Goal: Submit feedback/report problem

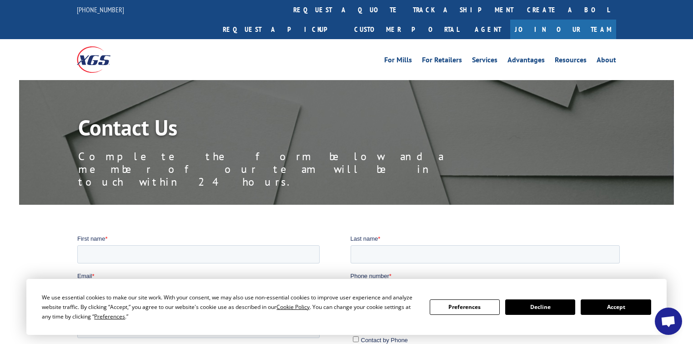
click at [636, 304] on button "Accept" at bounding box center [616, 306] width 70 height 15
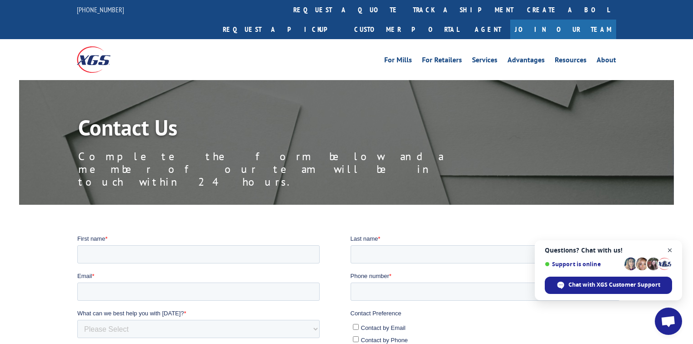
click at [671, 249] on span "Close chat" at bounding box center [670, 250] width 11 height 11
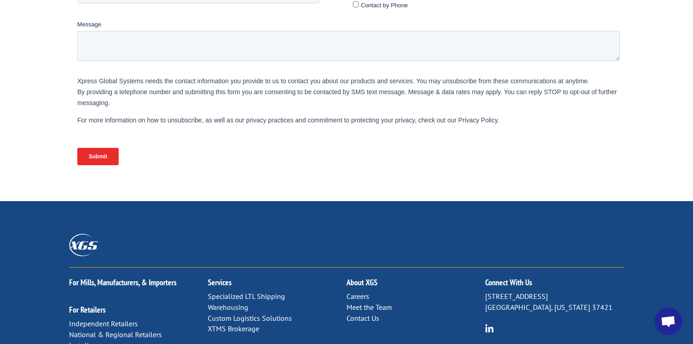
scroll to position [437, 0]
